Goal: Book appointment/travel/reservation

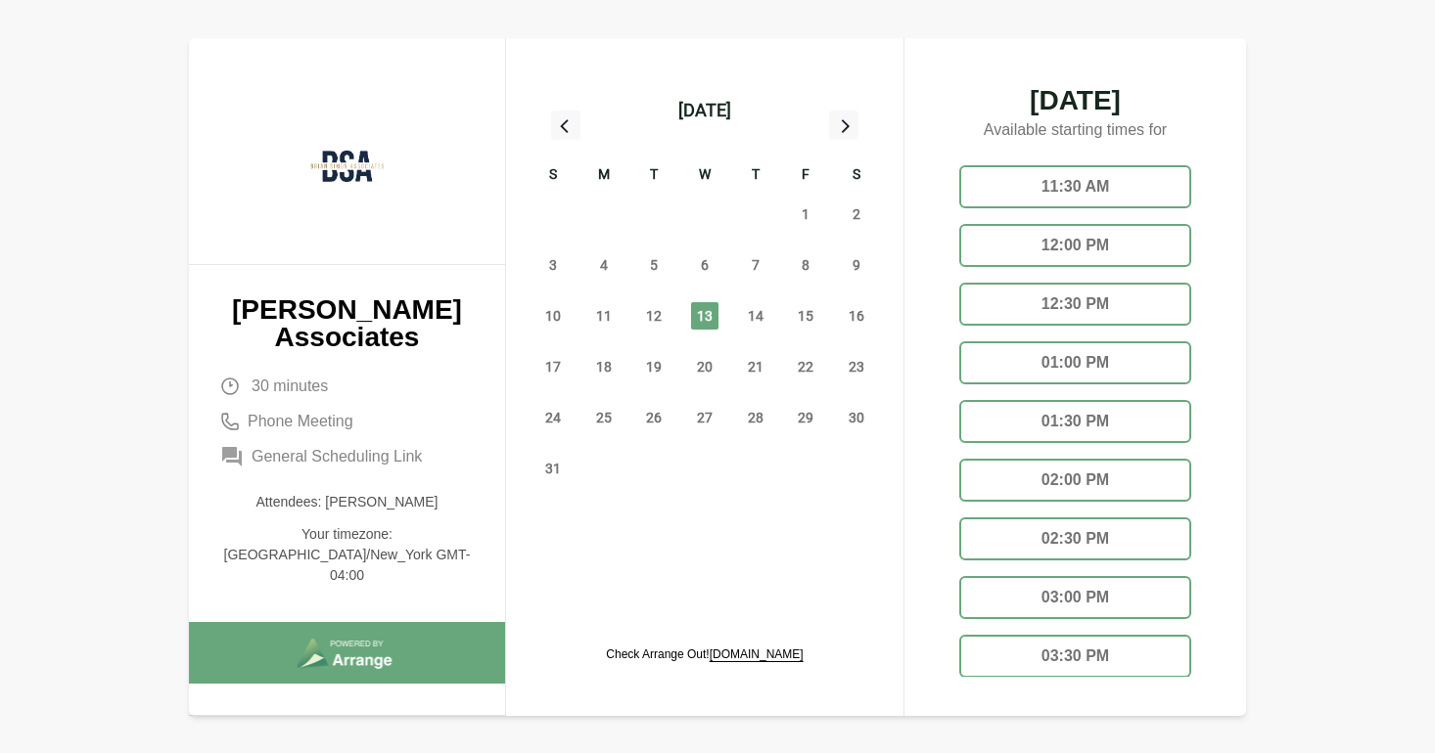
click at [702, 311] on span "13" at bounding box center [704, 315] width 27 height 27
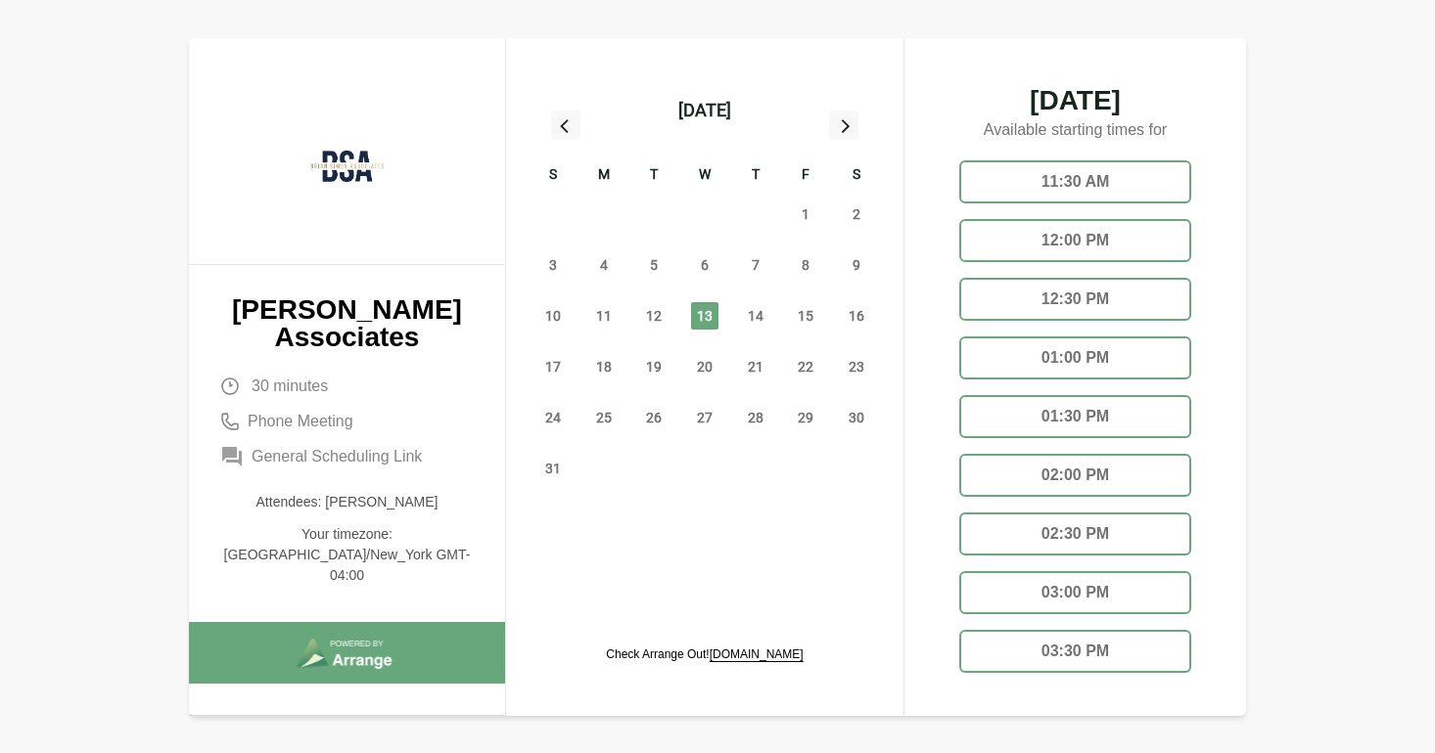
scroll to position [40, 0]
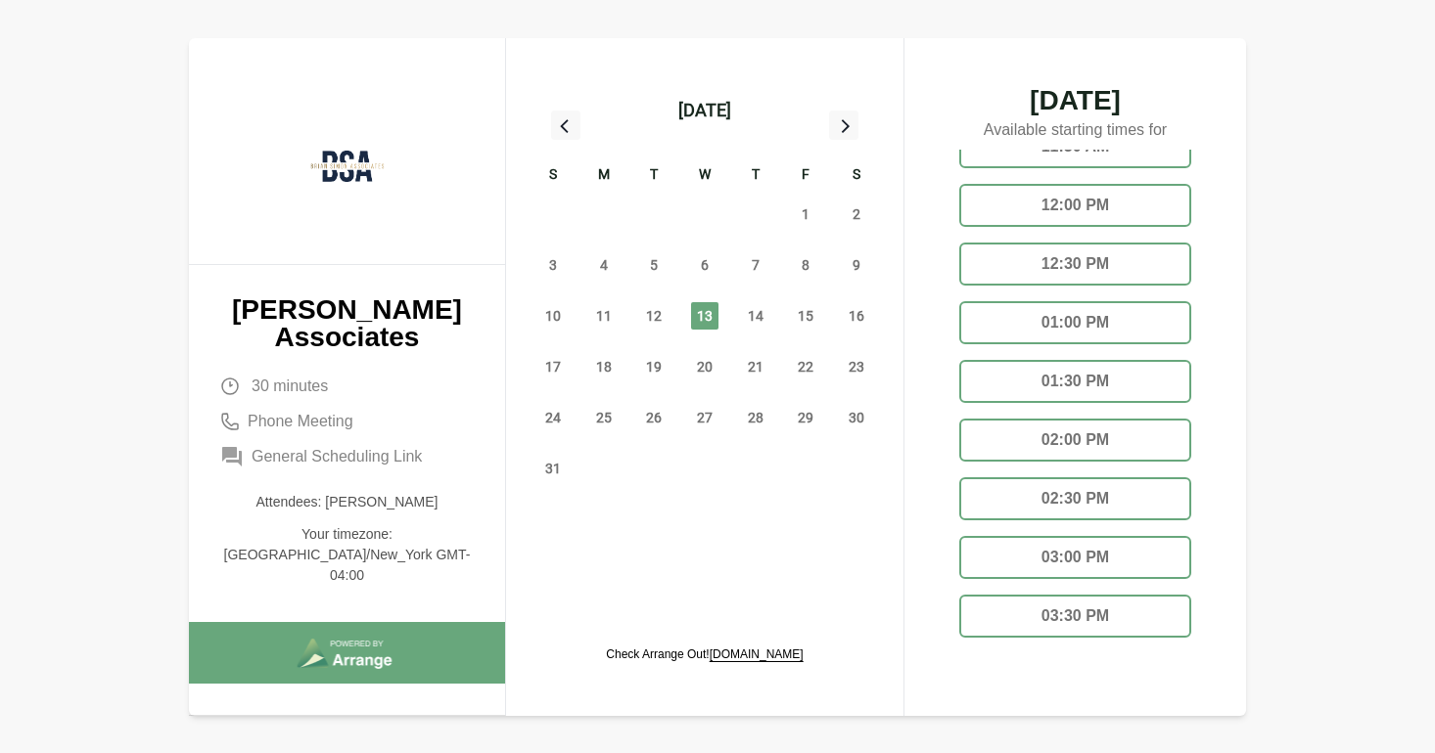
click at [1051, 264] on div "12:30 PM" at bounding box center [1075, 264] width 232 height 43
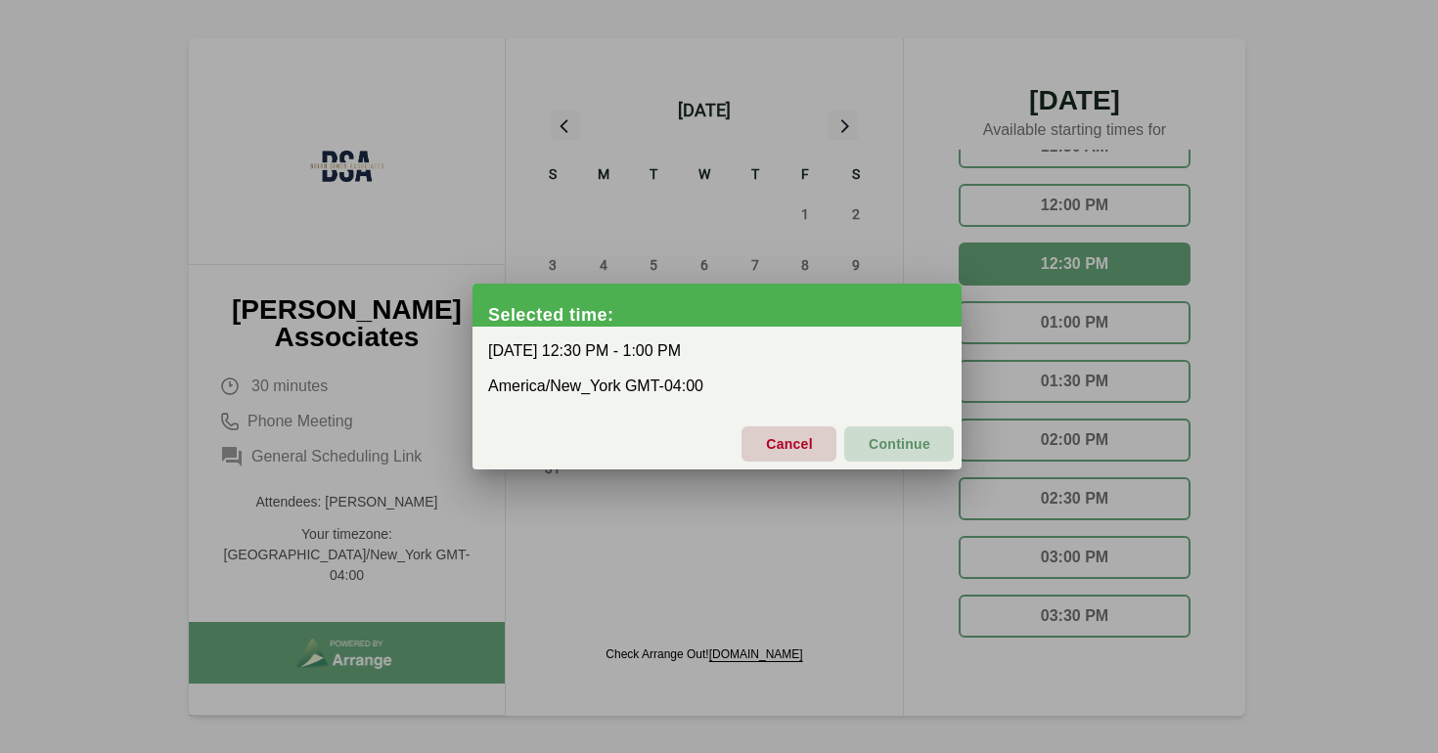
click at [897, 437] on span "Continue" at bounding box center [899, 444] width 63 height 41
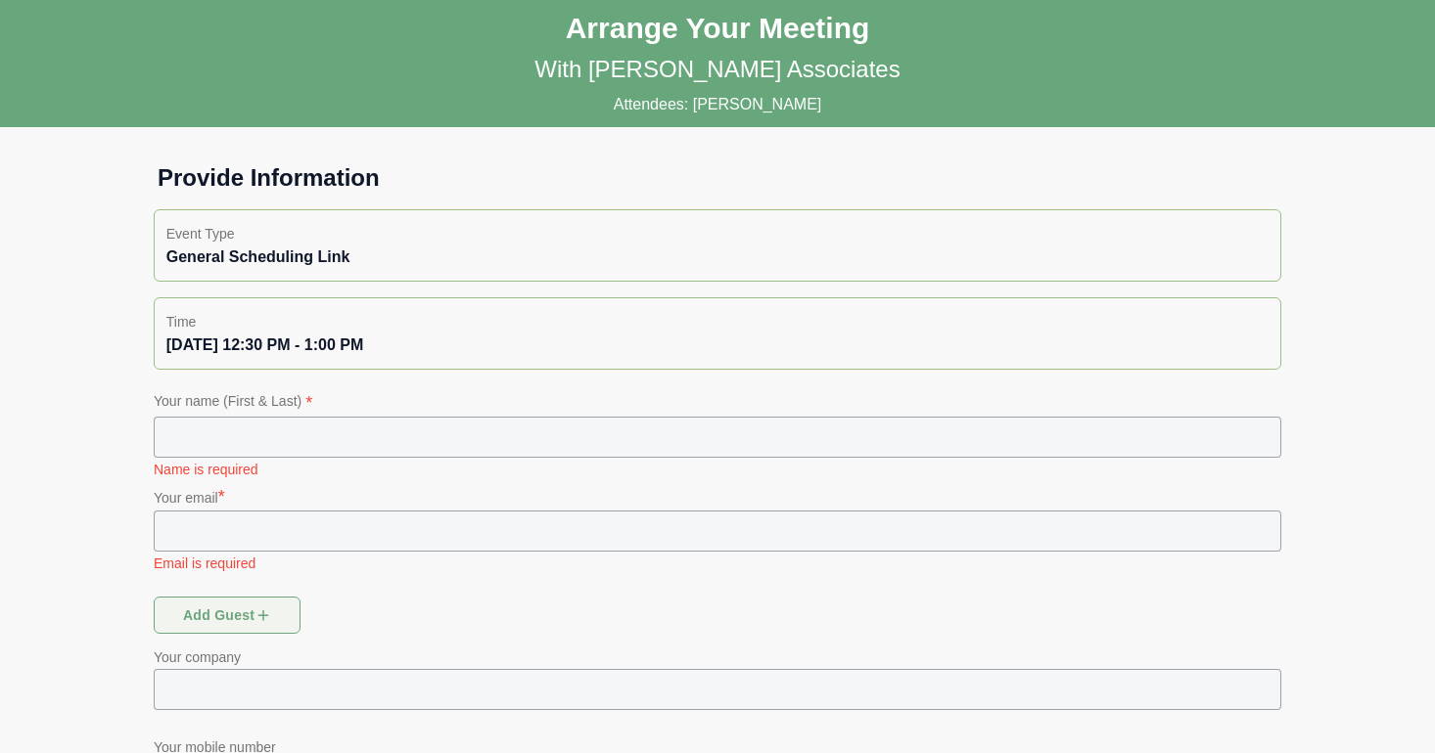
click at [268, 414] on p "Your name (First & Last) *" at bounding box center [717, 402] width 1127 height 27
click at [270, 434] on input "text" at bounding box center [717, 437] width 1127 height 41
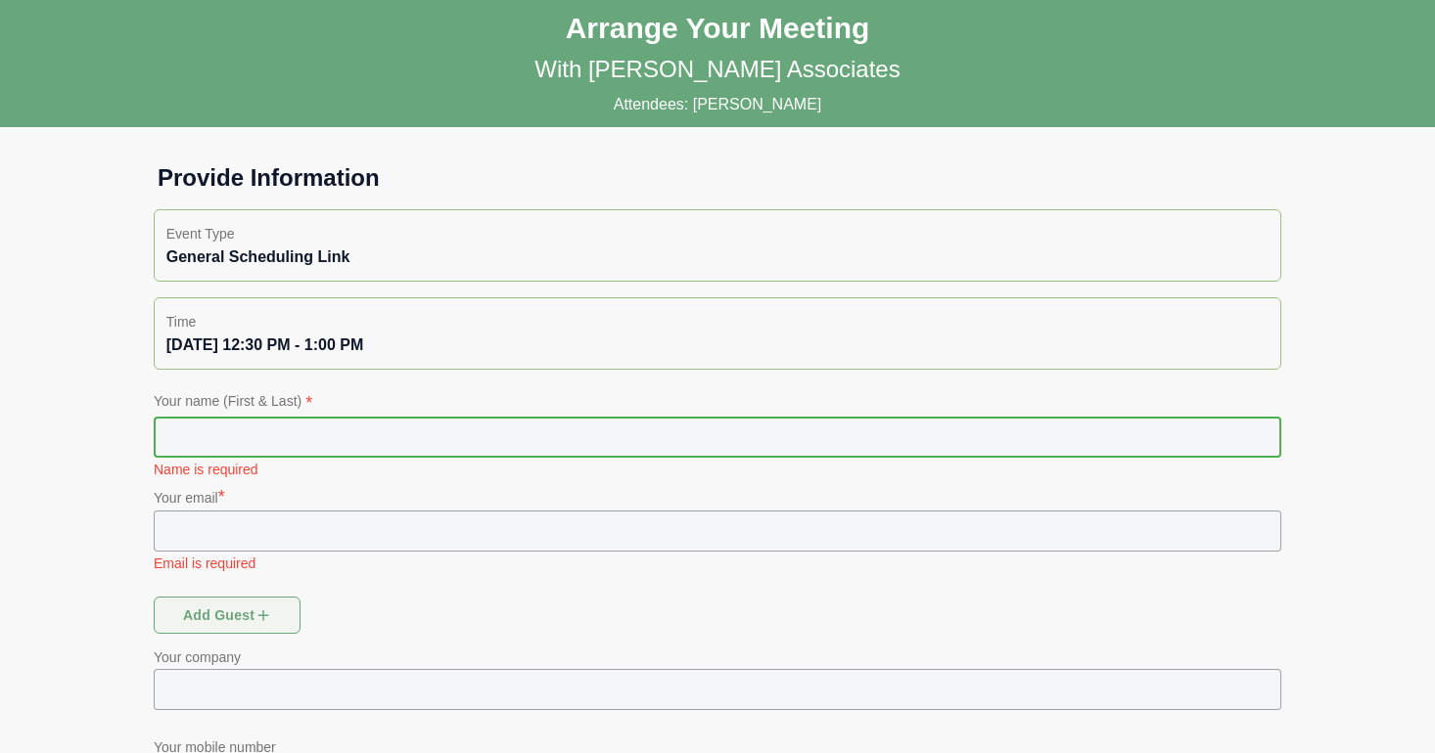
type input "**********"
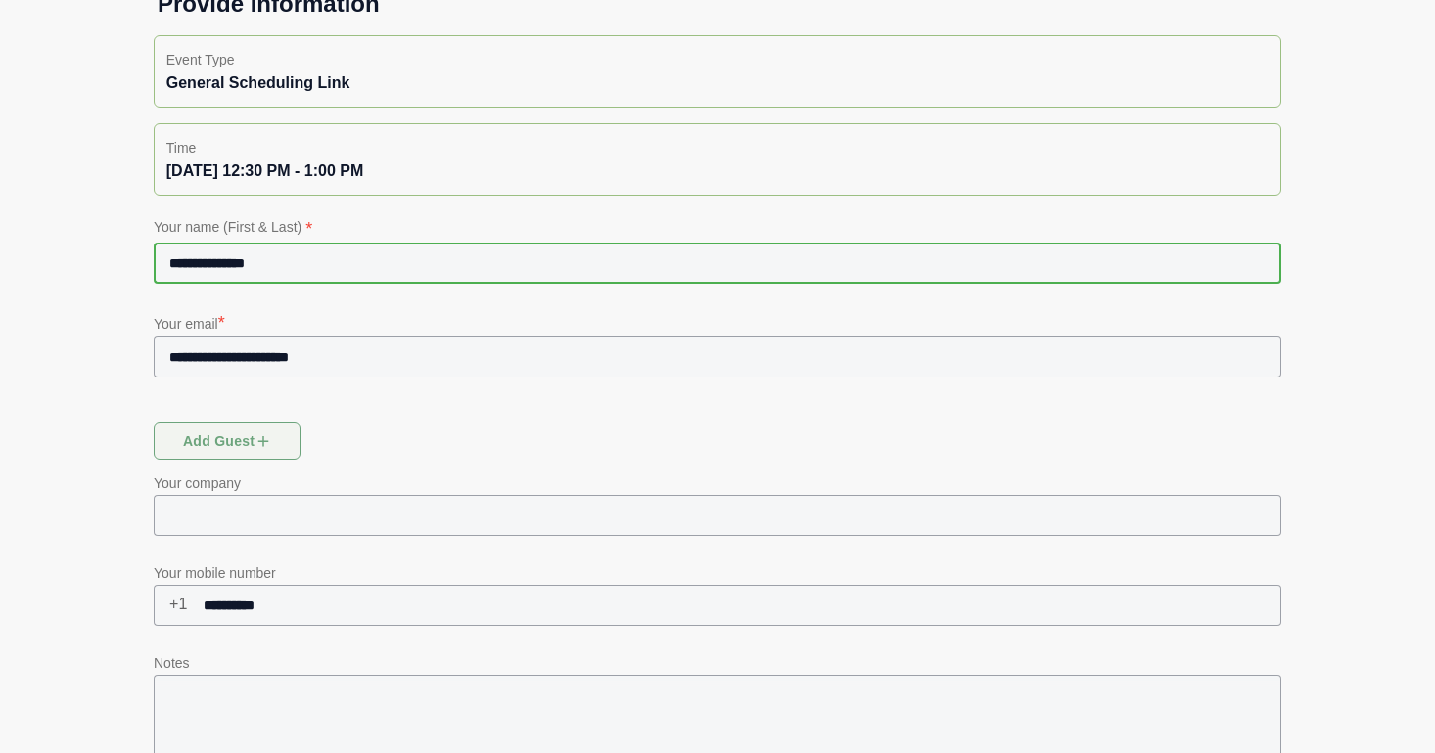
scroll to position [278, 0]
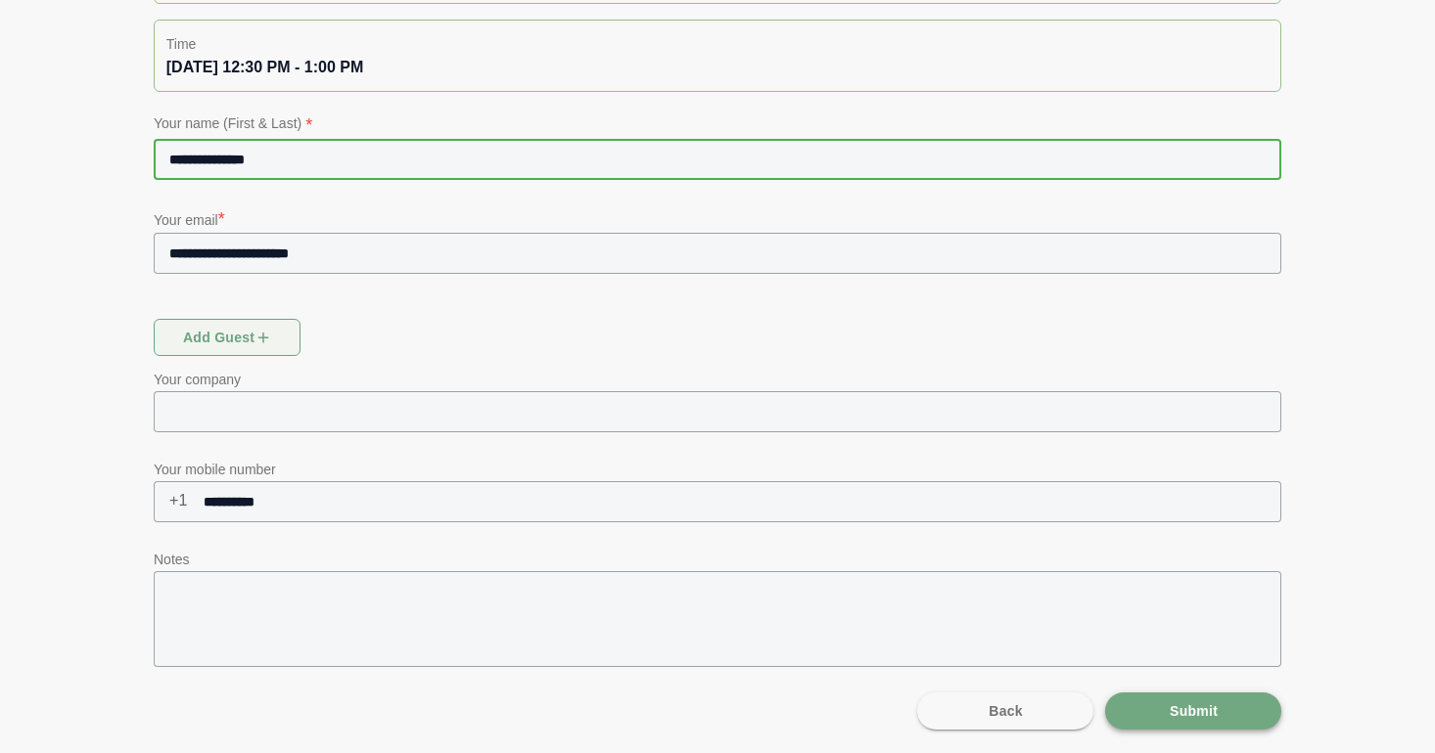
click at [1203, 721] on span "Submit" at bounding box center [1192, 711] width 49 height 37
